Goal: Task Accomplishment & Management: Manage account settings

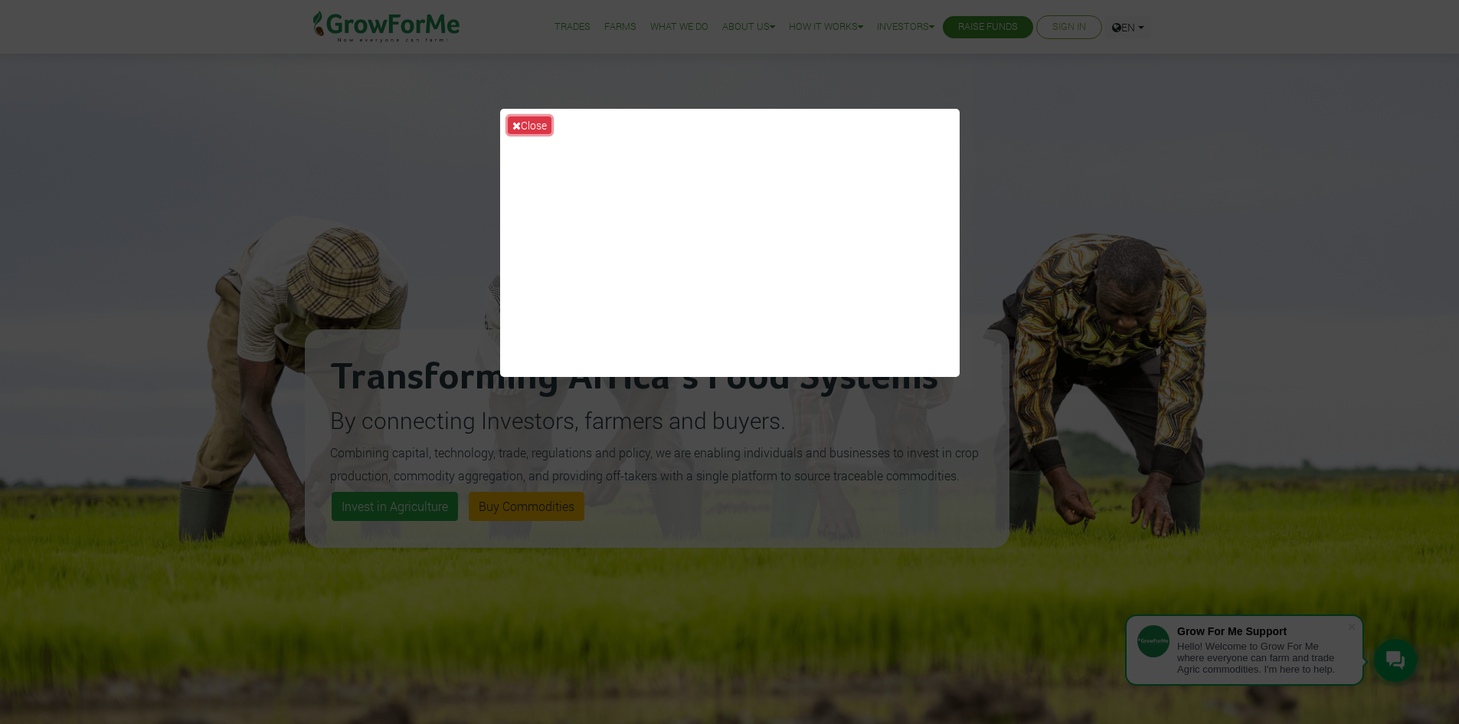
click at [540, 119] on button "Close" at bounding box center [530, 125] width 44 height 18
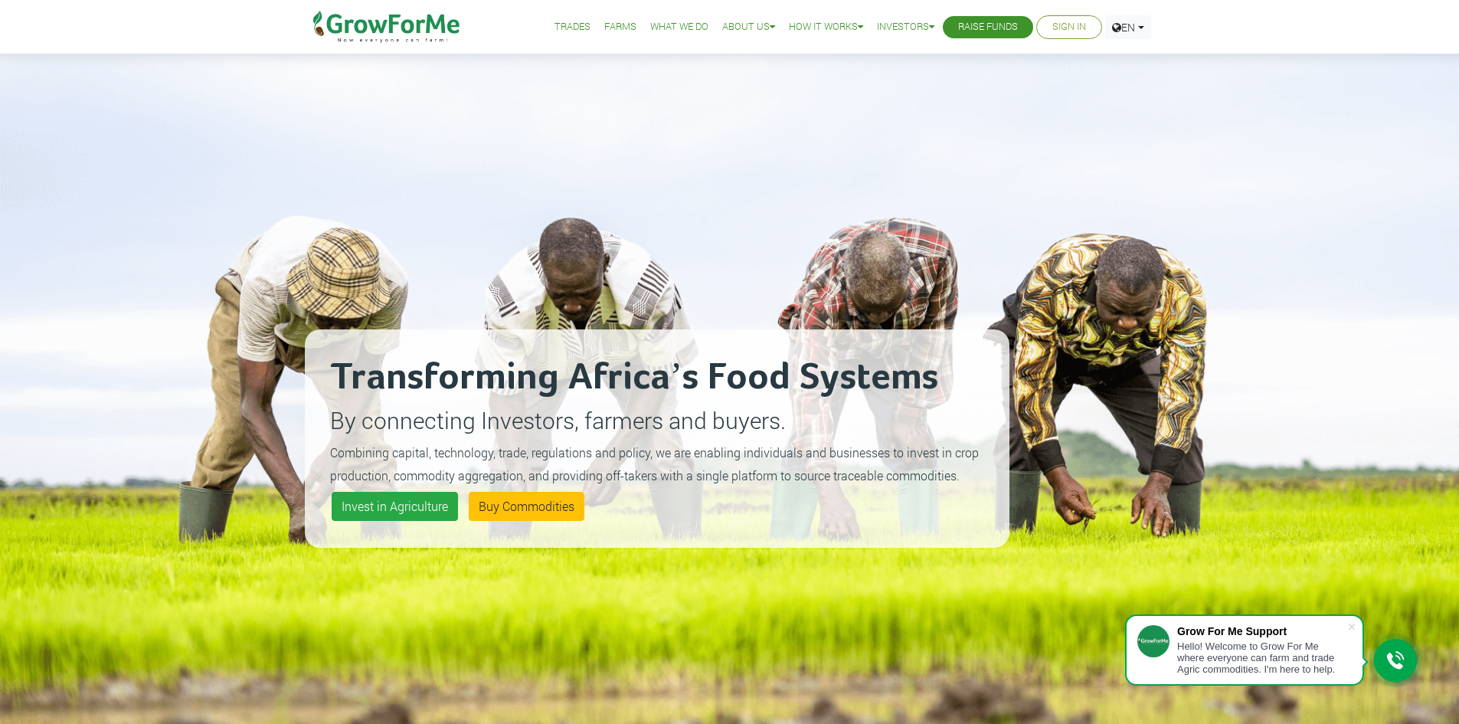
click at [1053, 34] on link "Sign In" at bounding box center [1069, 27] width 34 height 16
click at [1065, 21] on link "Sign In" at bounding box center [1069, 27] width 34 height 16
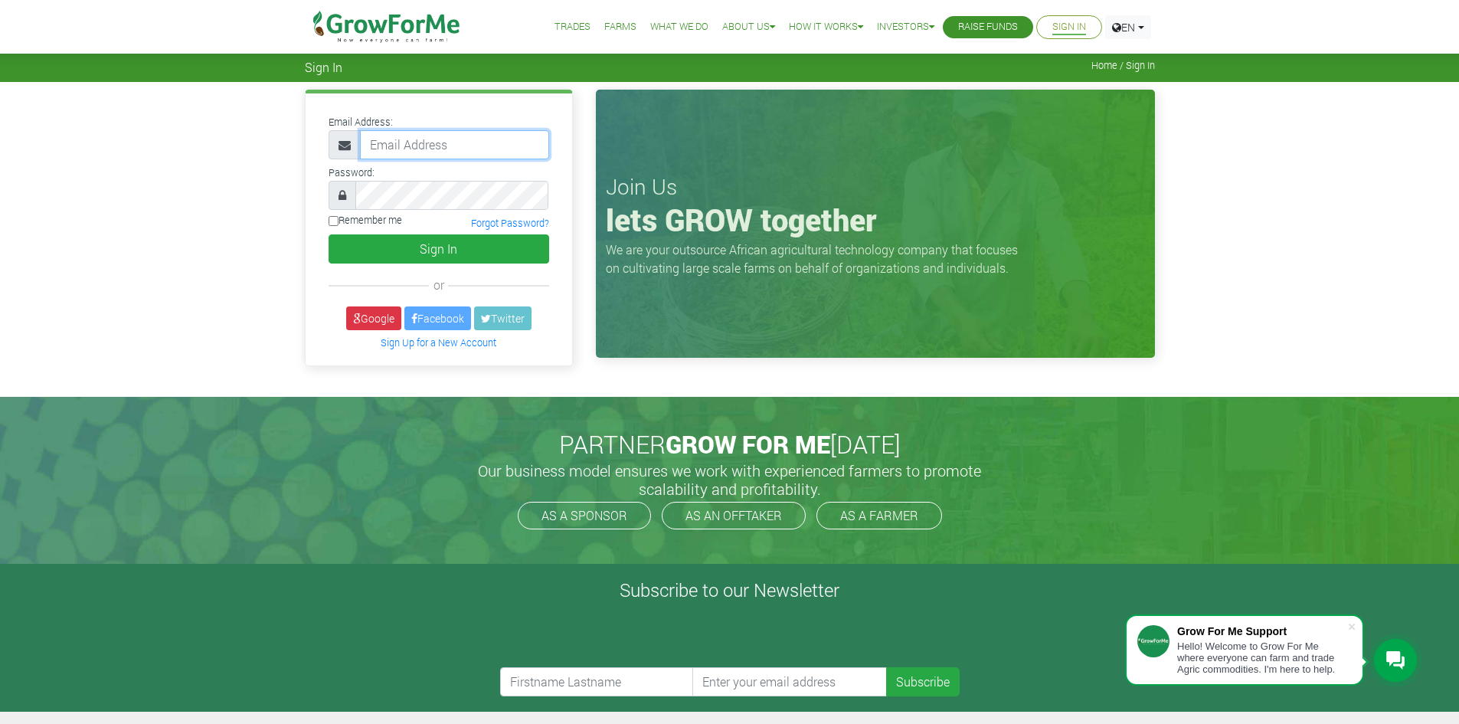
click at [472, 153] on input "email" at bounding box center [454, 144] width 189 height 29
paste input "233550397131@growforme.com"
type input "233550397131@growforme.com"
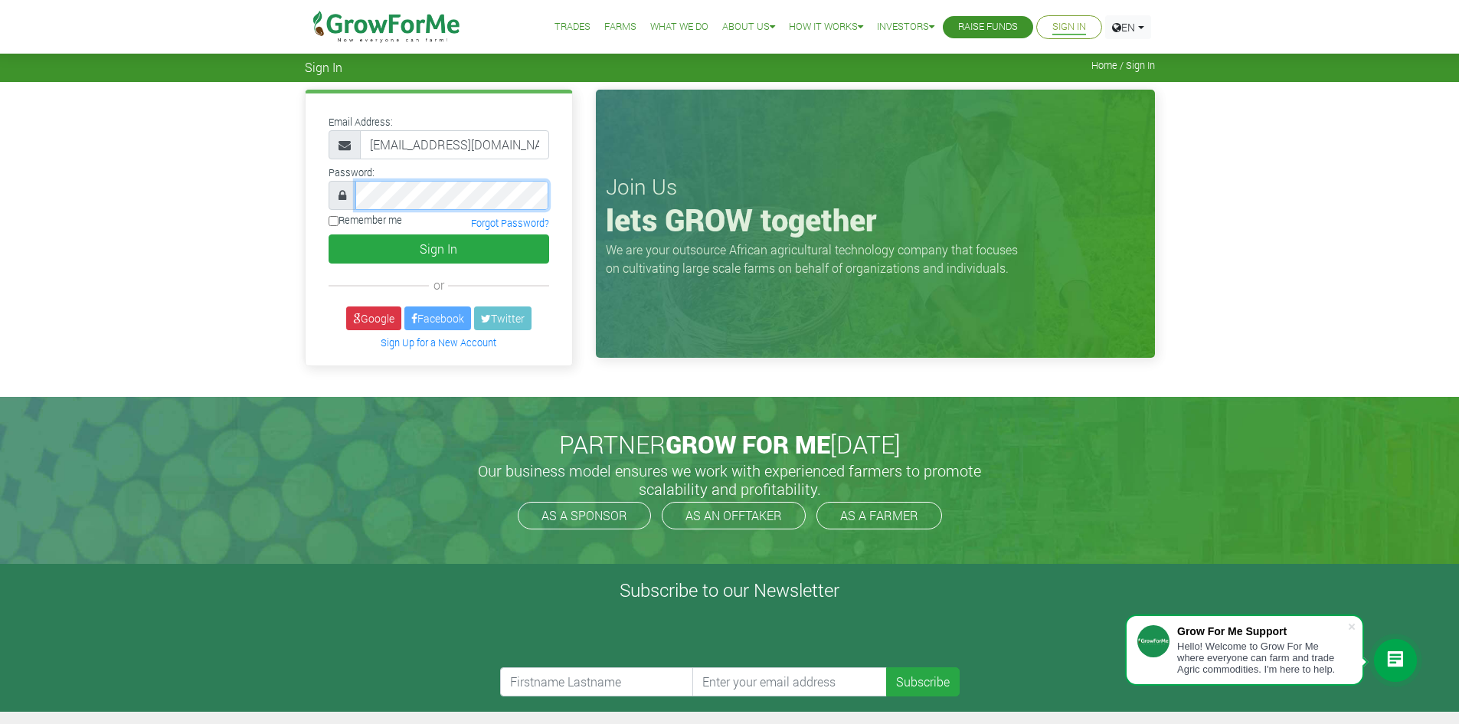
click at [328, 234] on button "Sign In" at bounding box center [438, 248] width 221 height 29
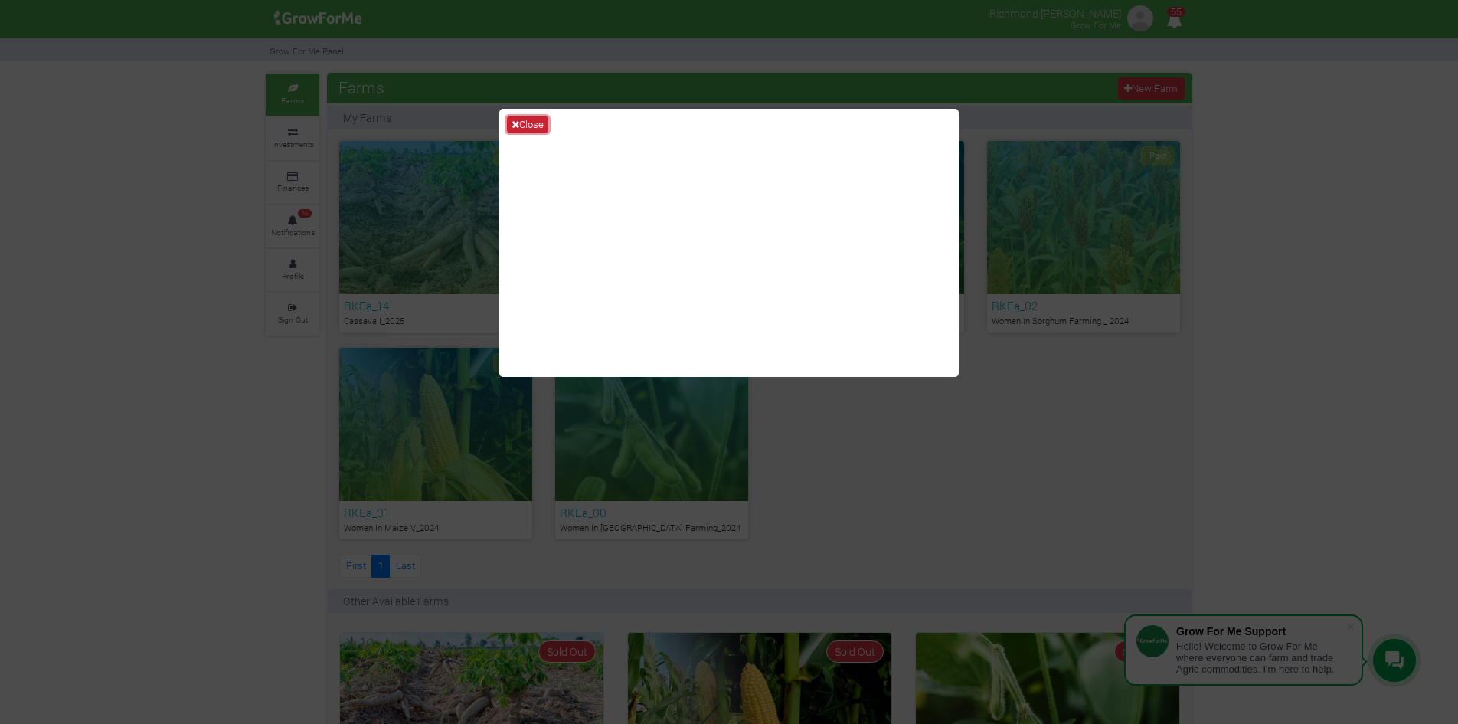
click at [519, 119] on button "Close" at bounding box center [527, 124] width 41 height 17
